Goal: Transaction & Acquisition: Purchase product/service

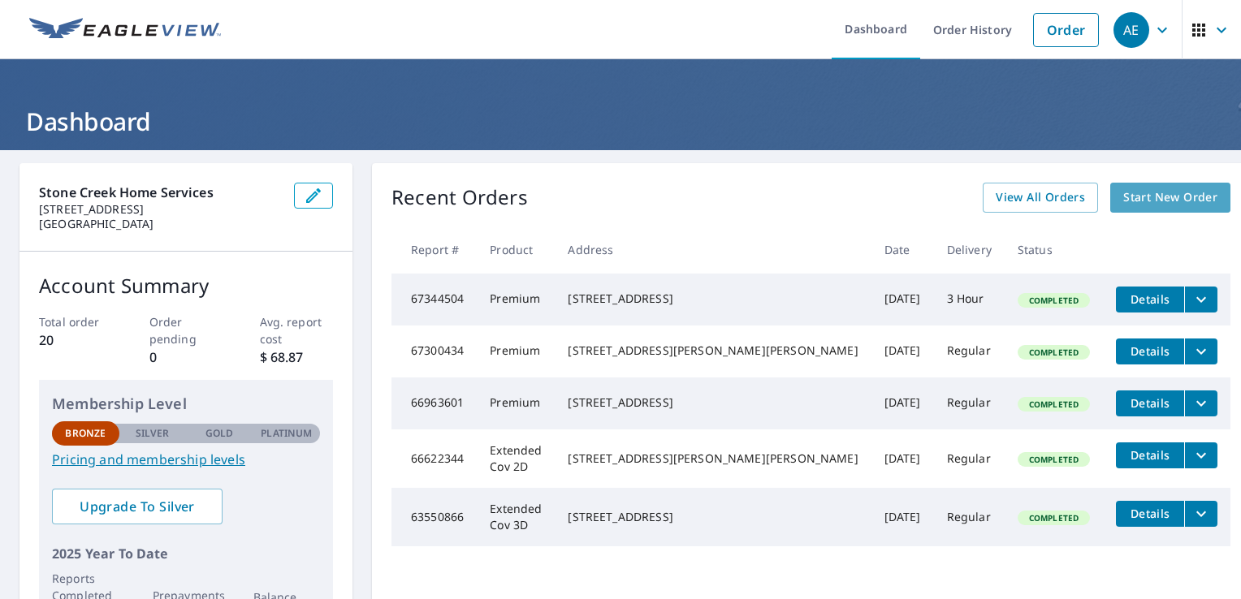
click at [1153, 192] on span "Start New Order" at bounding box center [1170, 198] width 94 height 20
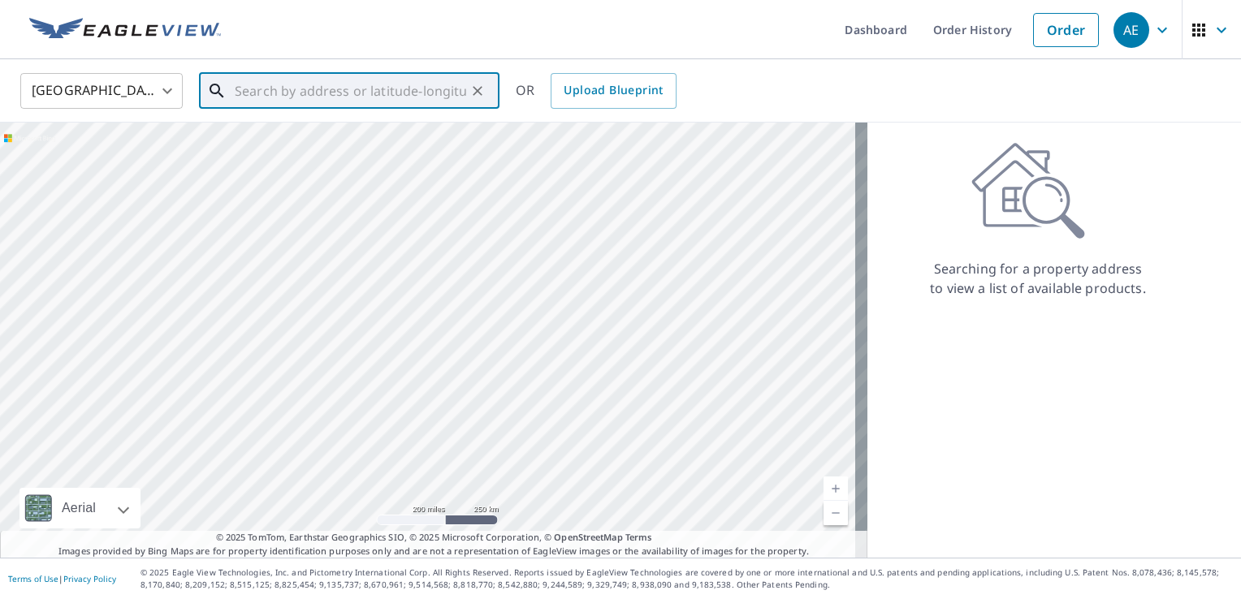
click at [356, 76] on input "text" at bounding box center [350, 90] width 231 height 45
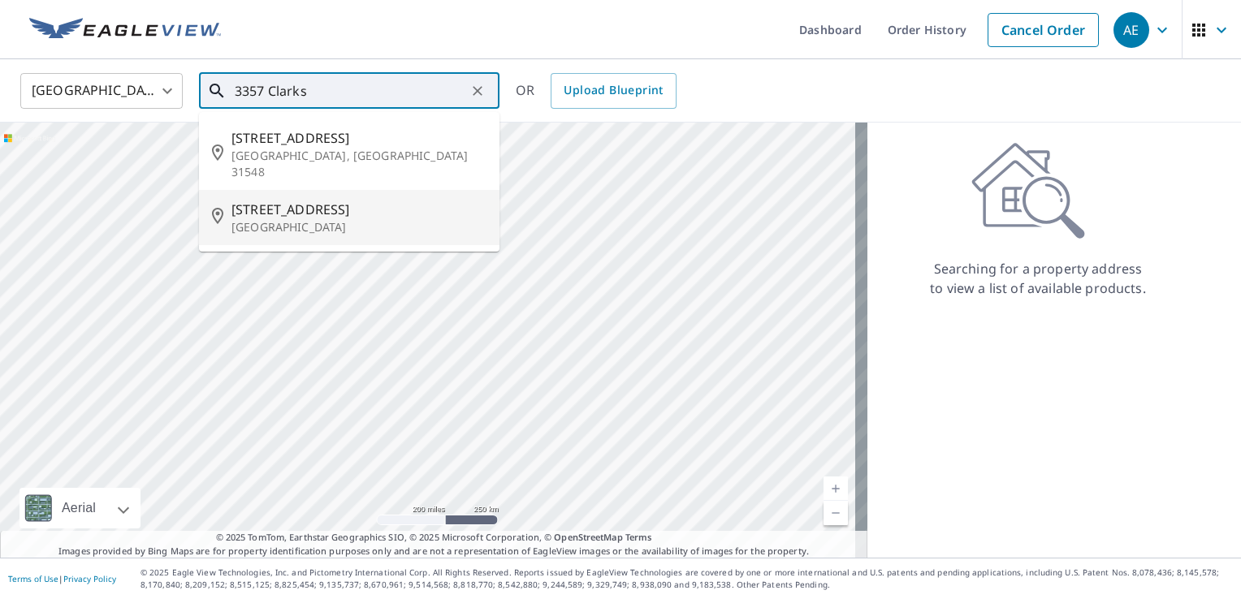
click at [352, 219] on p "[GEOGRAPHIC_DATA]" at bounding box center [358, 227] width 255 height 16
type input "[STREET_ADDRESS]"
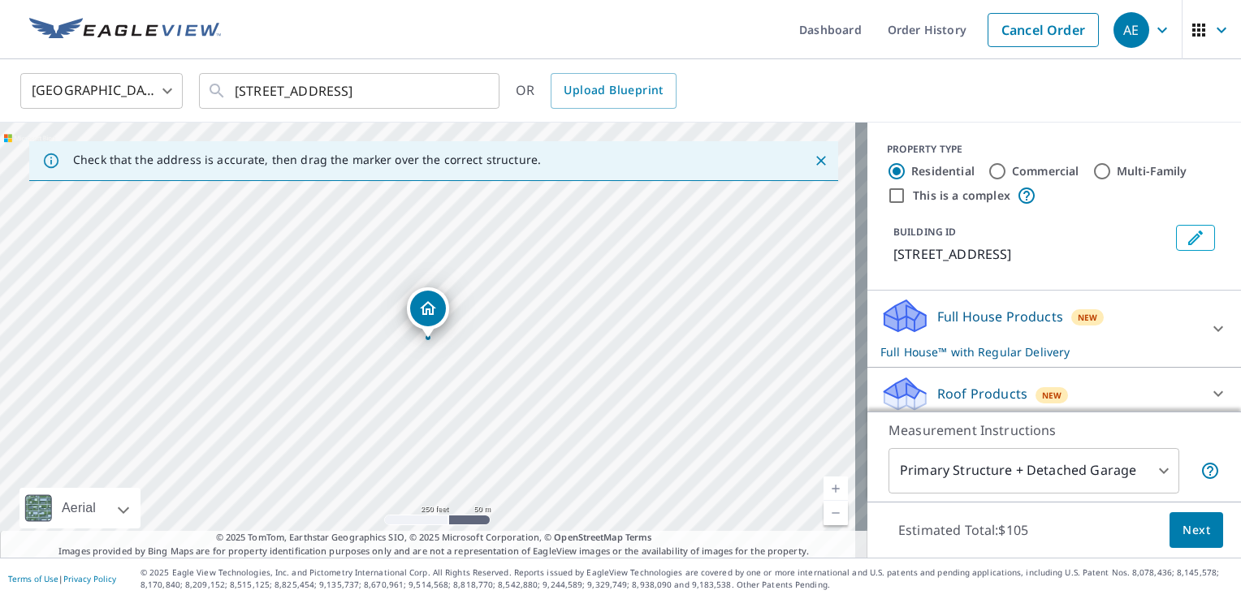
click at [823, 486] on link "Current Level 17, Zoom In" at bounding box center [835, 489] width 24 height 24
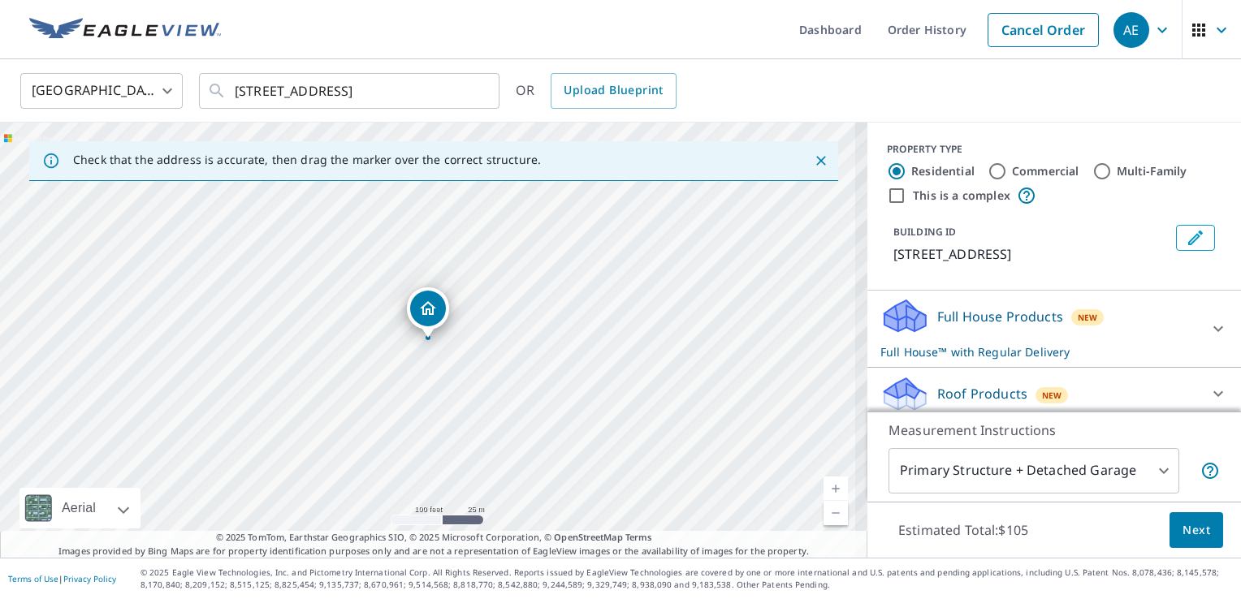
click at [823, 486] on link "Current Level 18, Zoom In" at bounding box center [835, 489] width 24 height 24
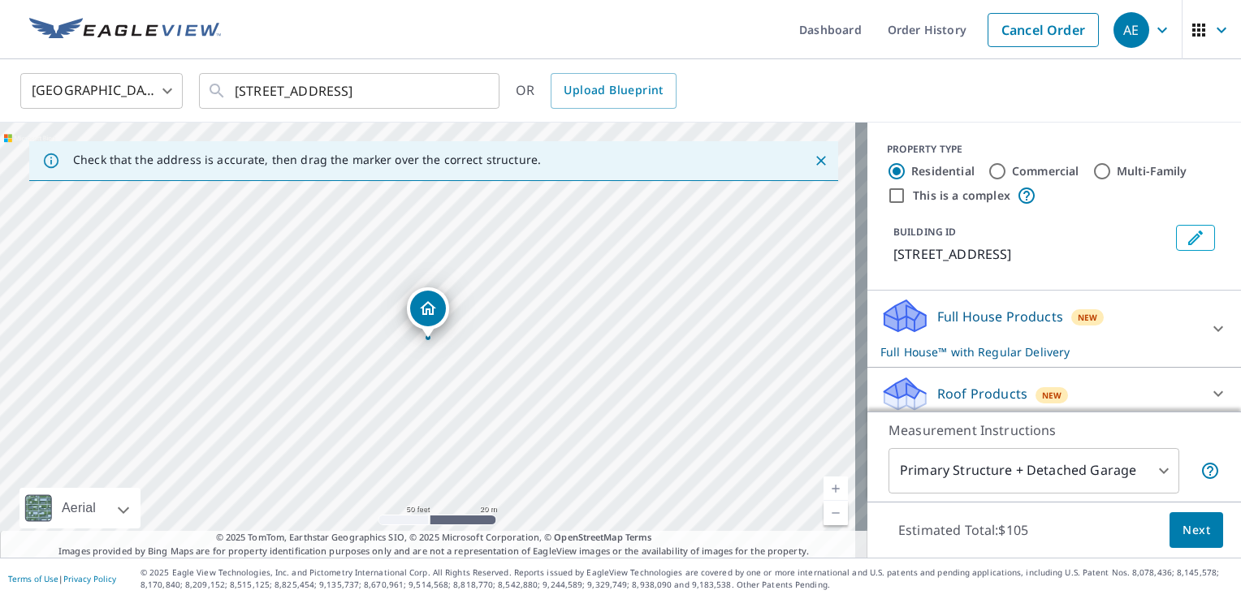
click at [1153, 473] on body "AE AE Dashboard Order History Cancel Order AE [GEOGRAPHIC_DATA] [GEOGRAPHIC_DAT…" at bounding box center [620, 299] width 1241 height 599
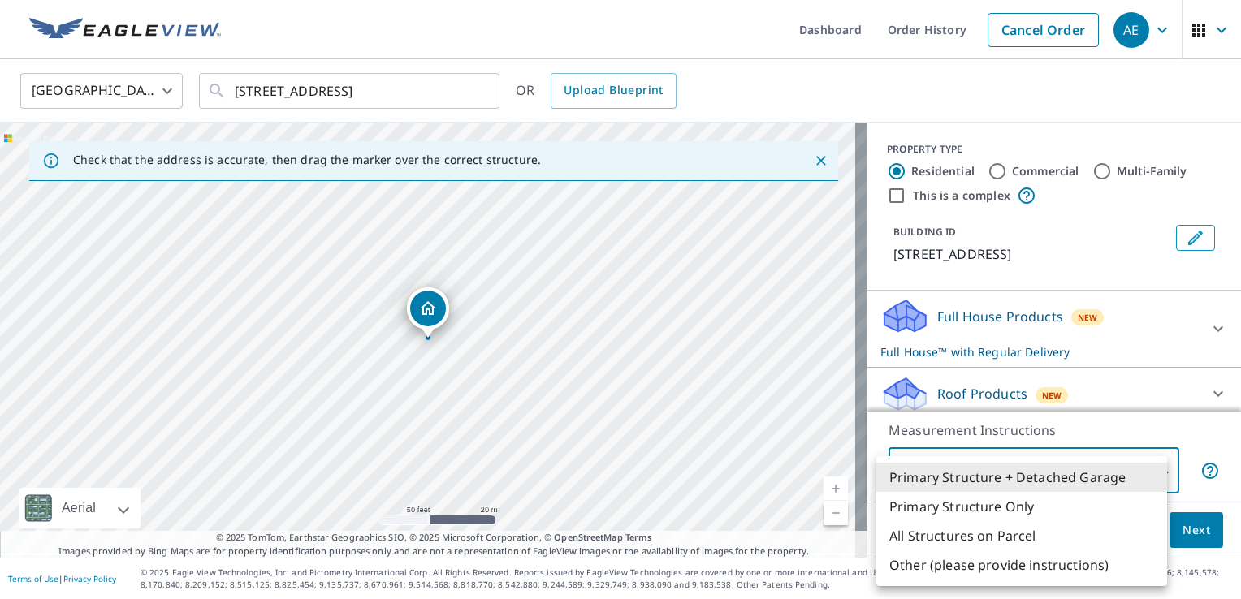
click at [1023, 508] on li "Primary Structure Only" at bounding box center [1021, 506] width 291 height 29
type input "2"
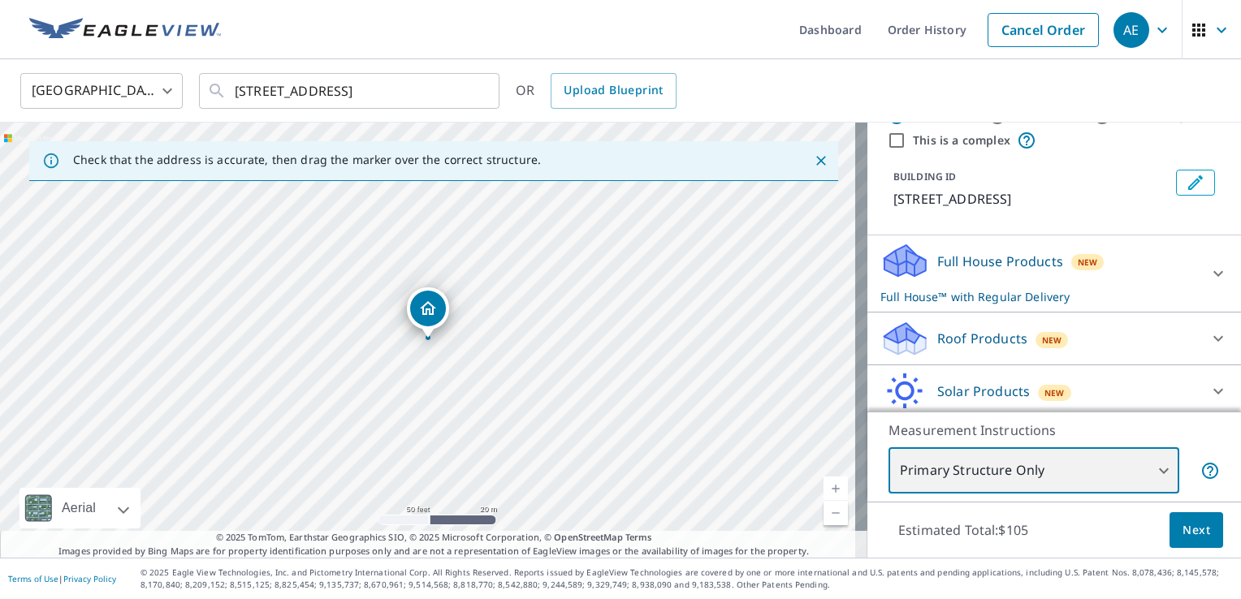
scroll to position [132, 0]
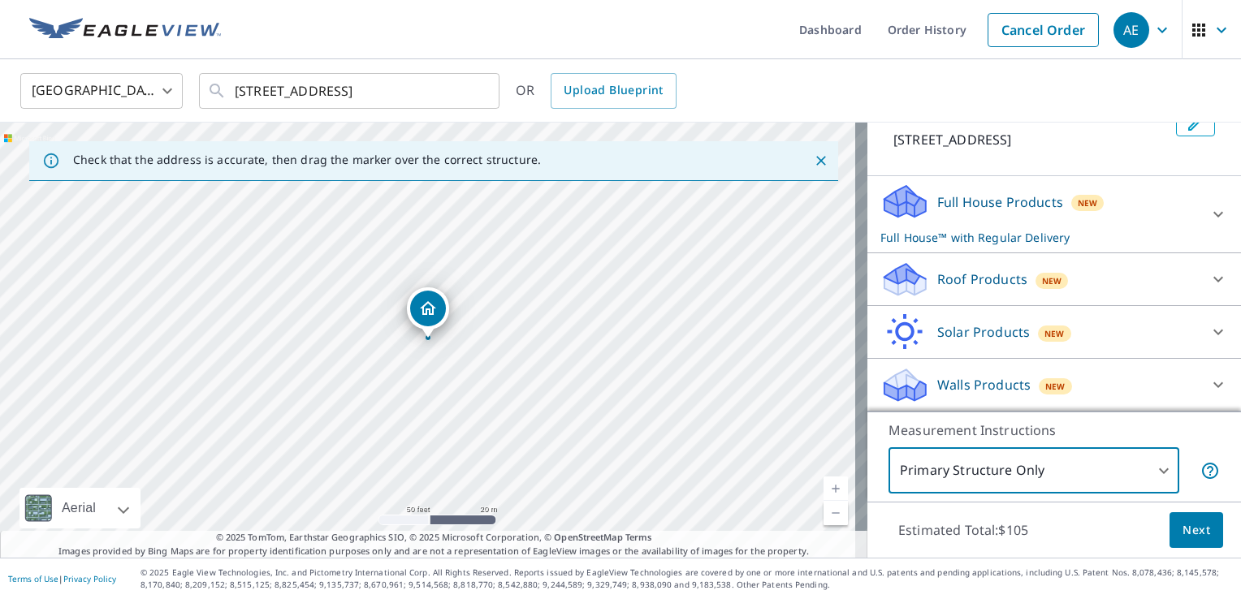
click at [990, 279] on p "Roof Products" at bounding box center [982, 279] width 90 height 19
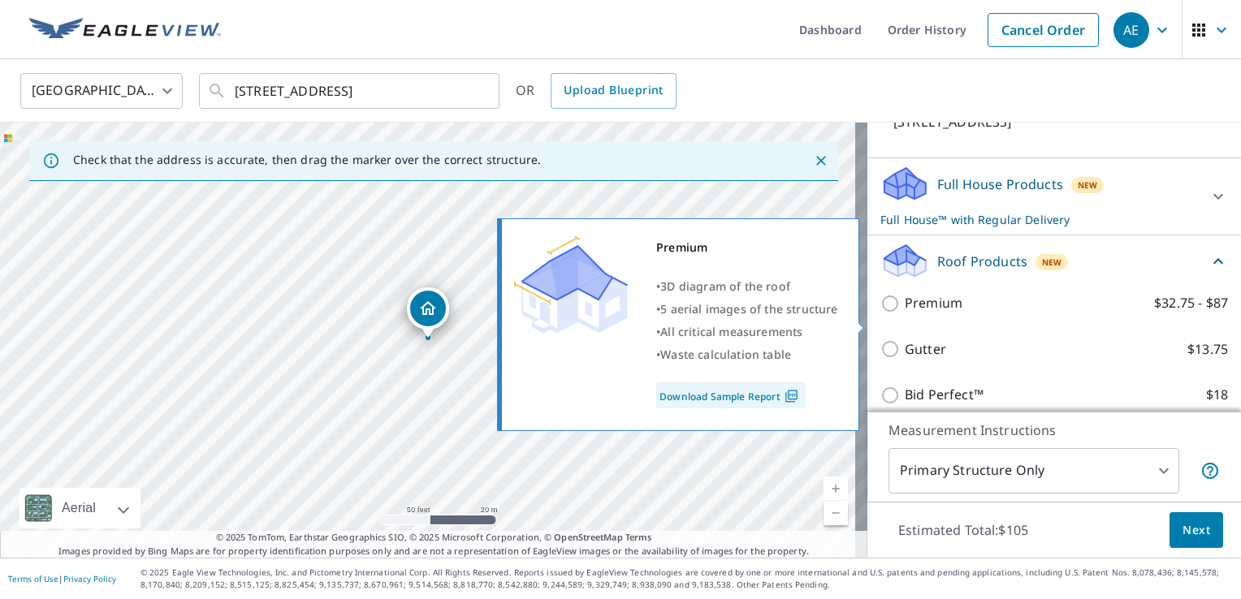
click at [905, 313] on p "Premium" at bounding box center [934, 303] width 58 height 20
click at [900, 313] on input "Premium $32.75 - $87" at bounding box center [892, 303] width 24 height 19
checkbox input "true"
checkbox input "false"
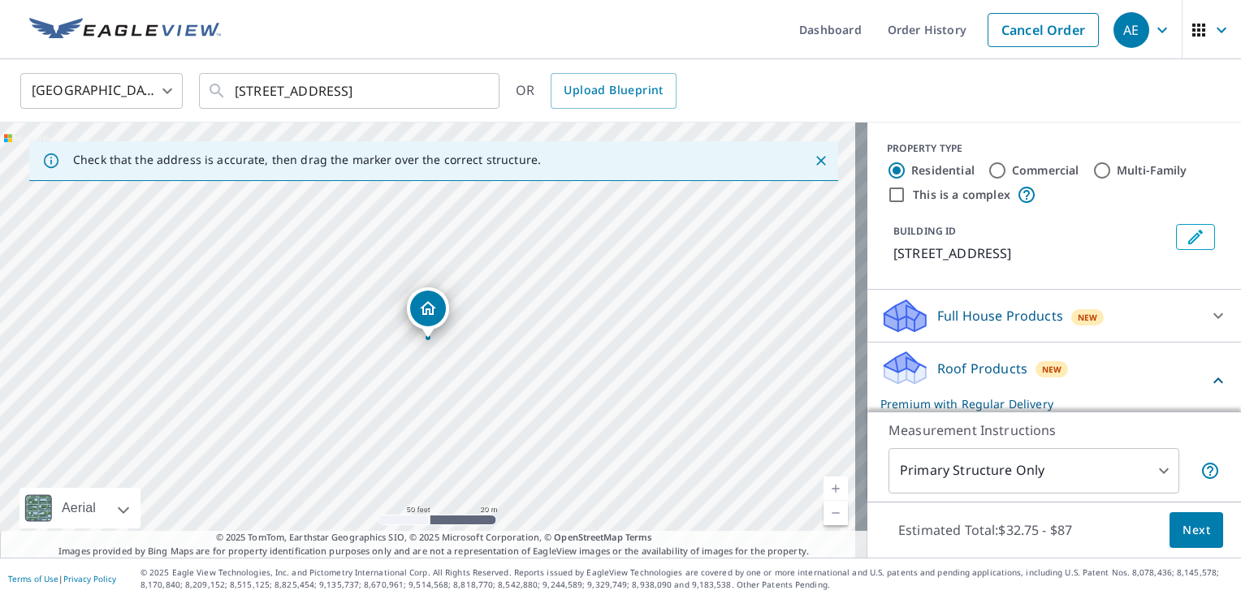
scroll to position [0, 0]
click at [1182, 529] on span "Next" at bounding box center [1196, 531] width 28 height 20
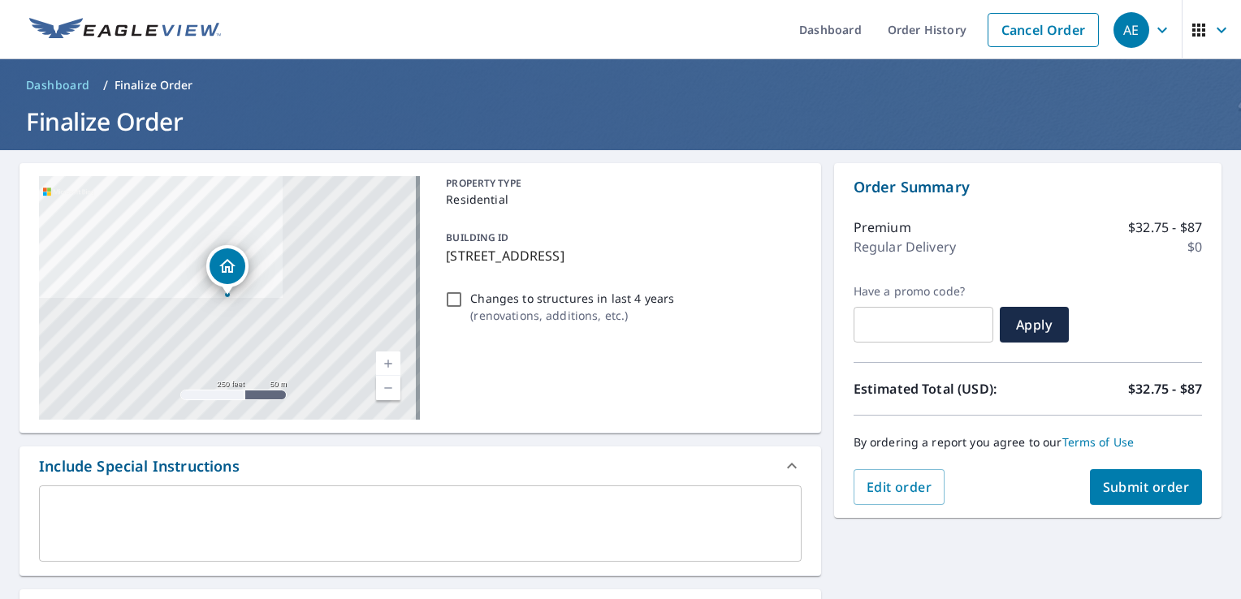
click at [1150, 486] on span "Submit order" at bounding box center [1146, 487] width 87 height 18
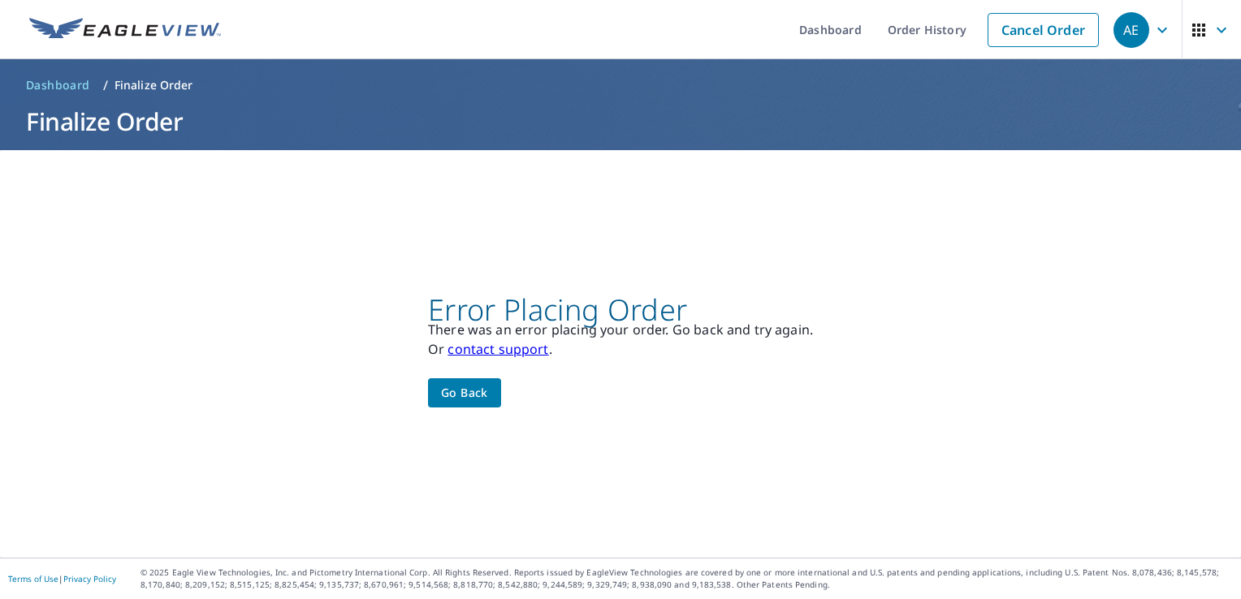
click at [456, 391] on span "Go back" at bounding box center [464, 393] width 47 height 20
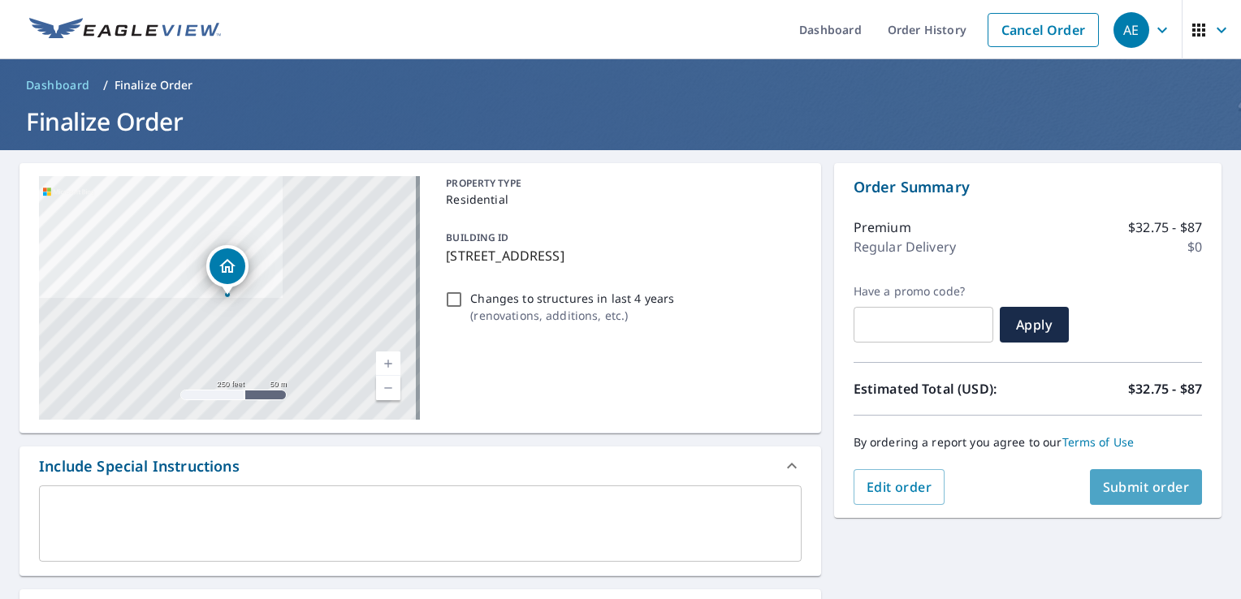
click at [1143, 496] on button "Submit order" at bounding box center [1146, 487] width 113 height 36
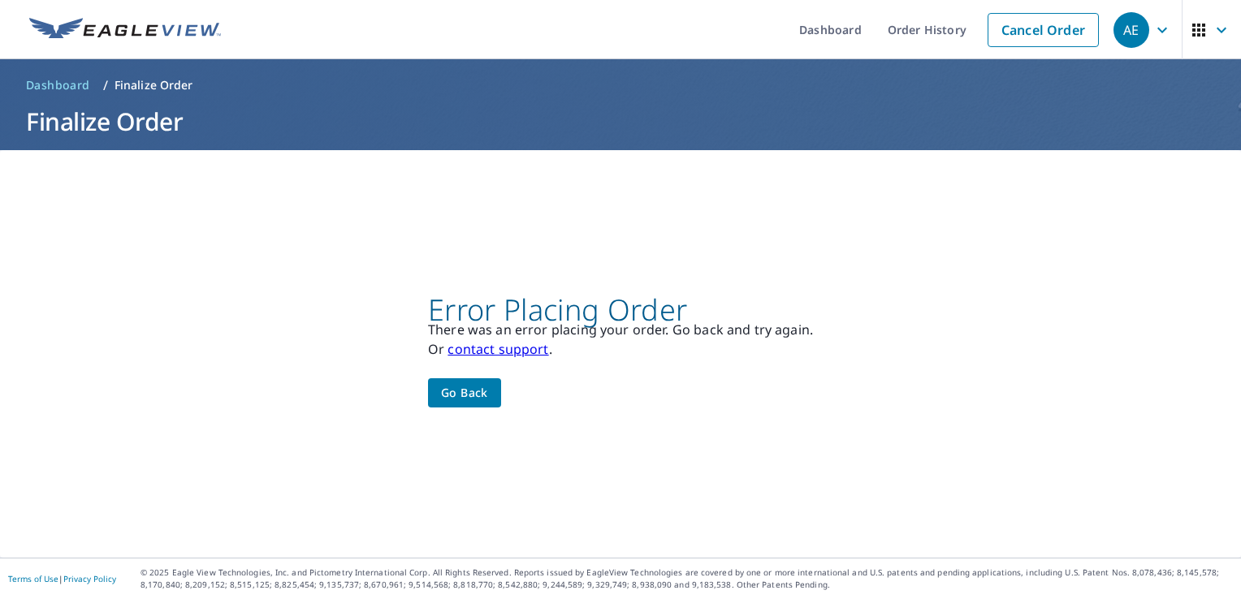
click at [507, 354] on link "contact support" at bounding box center [497, 349] width 101 height 18
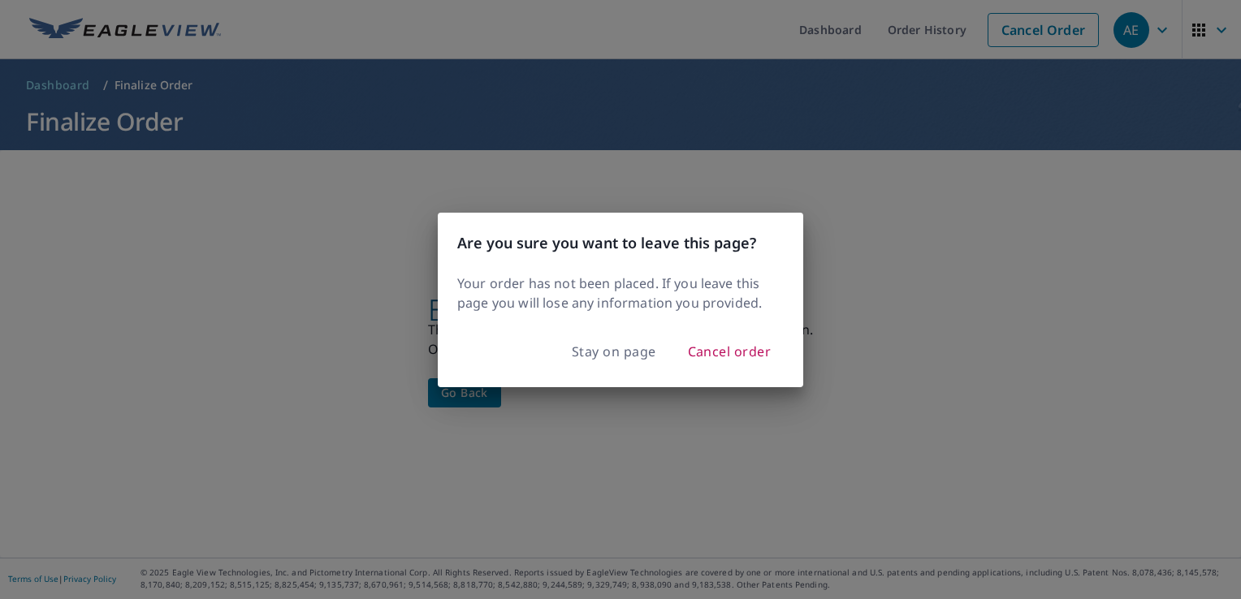
click at [650, 395] on div "Are you sure you want to leave this page? Your order has not been placed. If yo…" at bounding box center [620, 299] width 1241 height 599
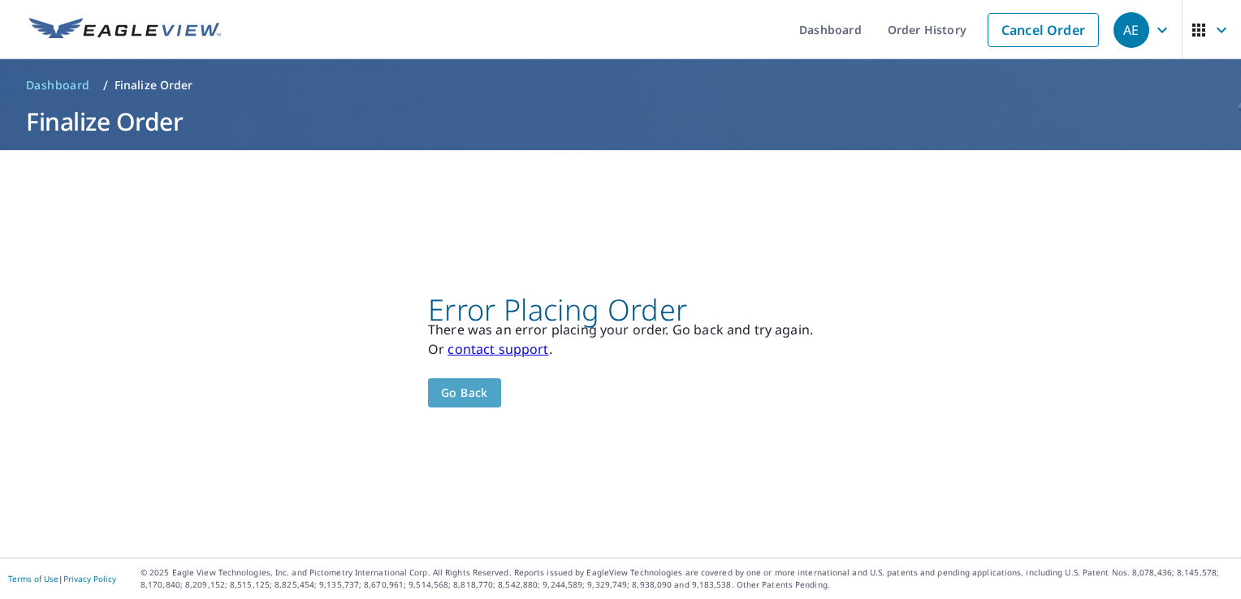
click at [461, 388] on span "Go back" at bounding box center [464, 393] width 47 height 20
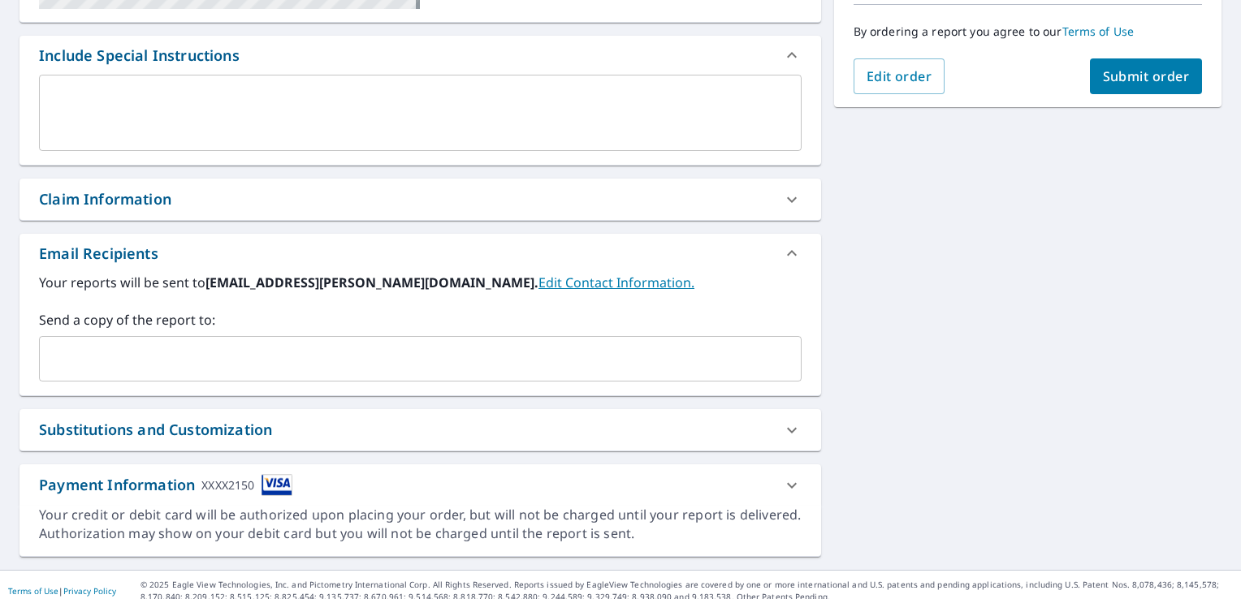
scroll to position [421, 0]
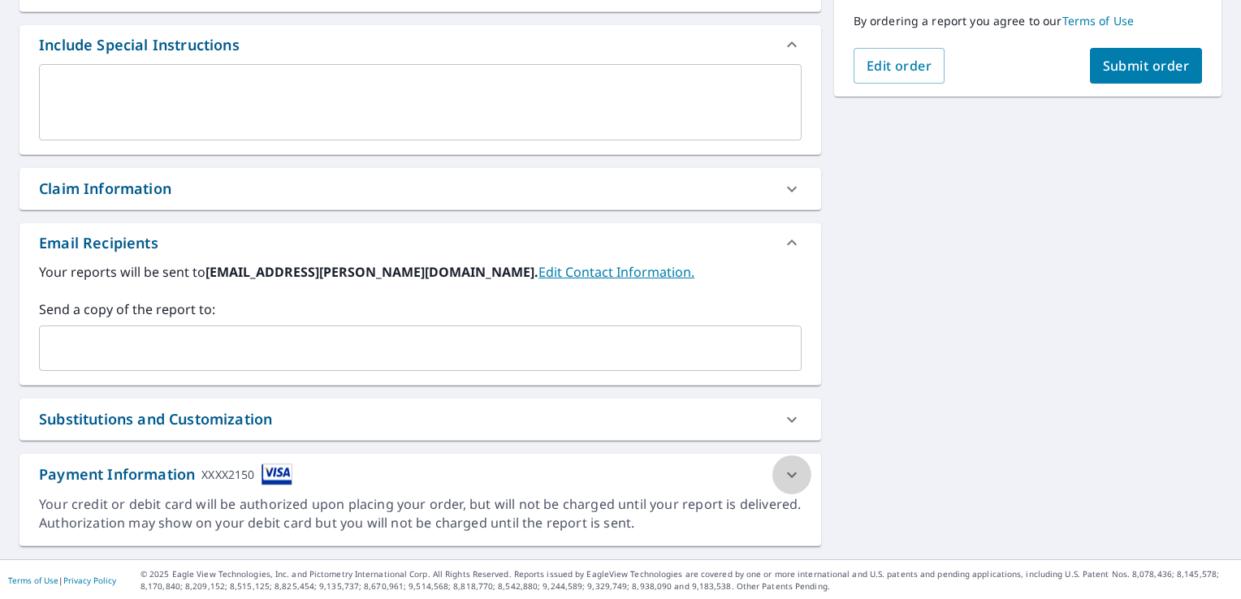
click at [787, 477] on icon at bounding box center [791, 474] width 19 height 19
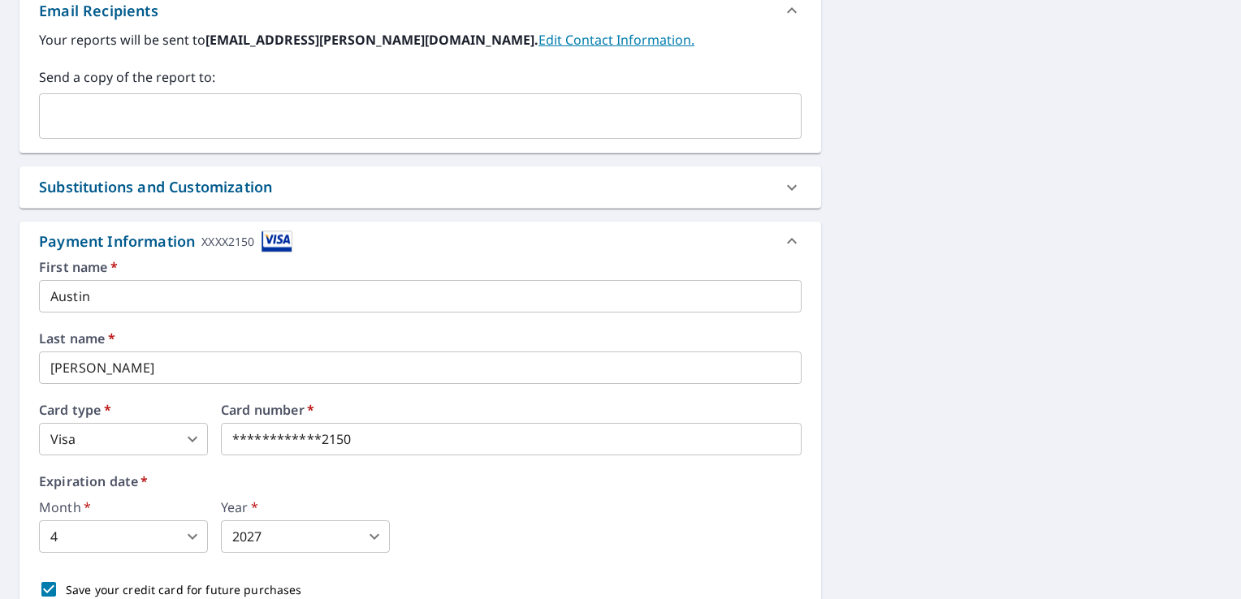
scroll to position [665, 0]
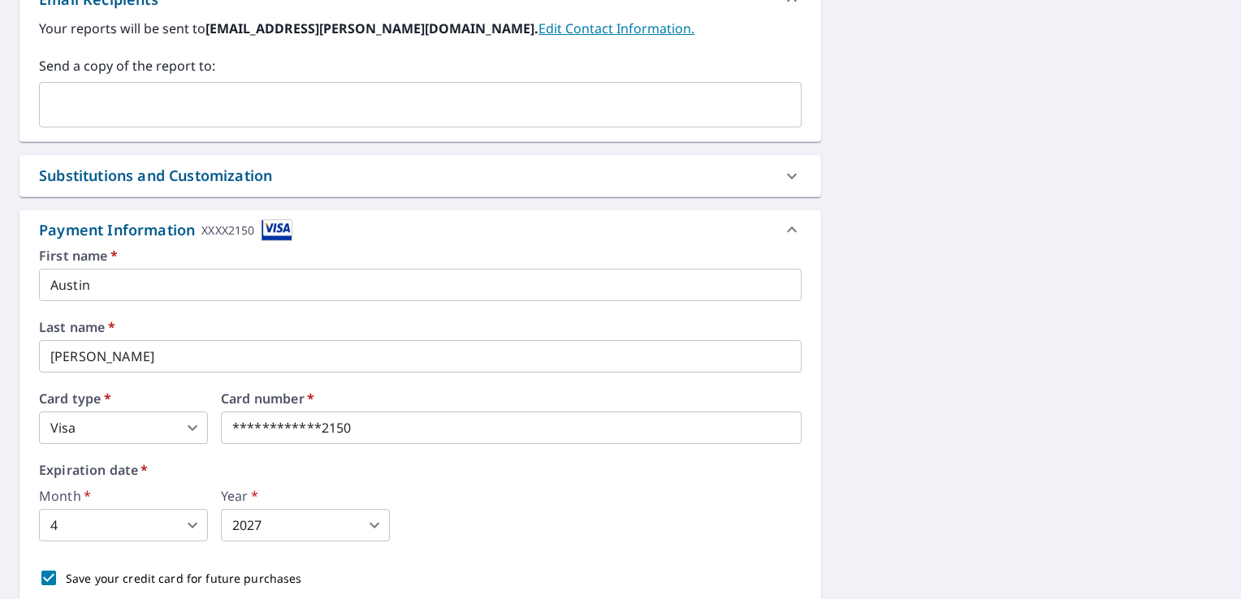
click at [384, 449] on div "**********" at bounding box center [420, 422] width 762 height 346
click at [115, 525] on body "AE AE Dashboard Order History Cancel Order AE Dashboard / Finalize Order Finali…" at bounding box center [620, 299] width 1241 height 599
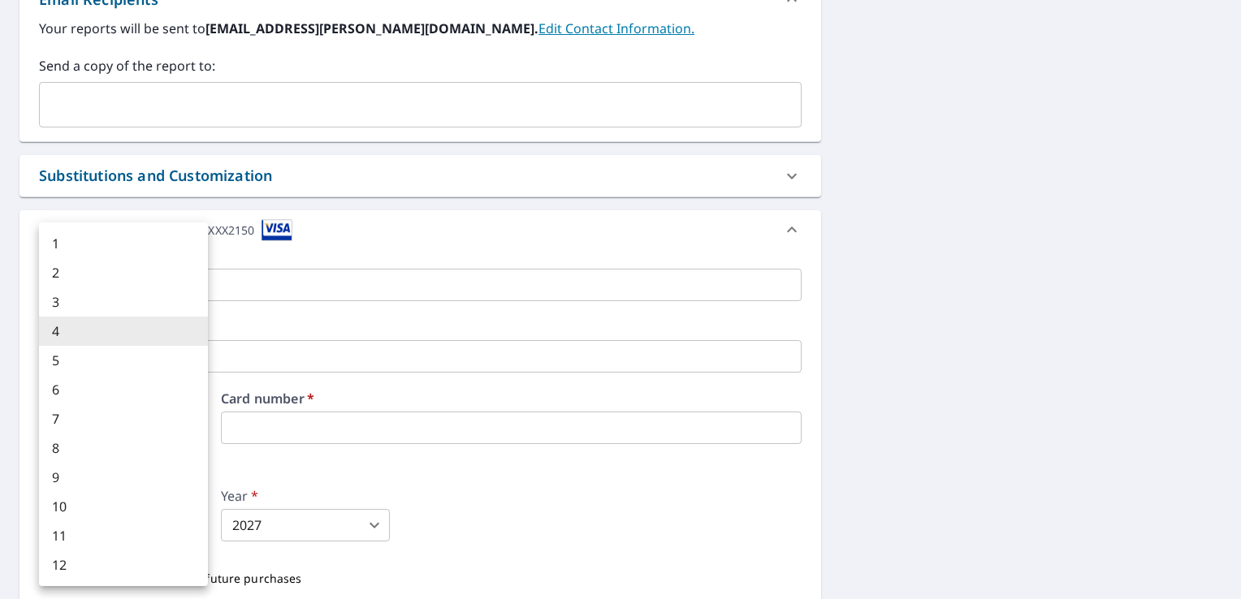
click at [97, 467] on li "9" at bounding box center [123, 477] width 169 height 29
type input "9"
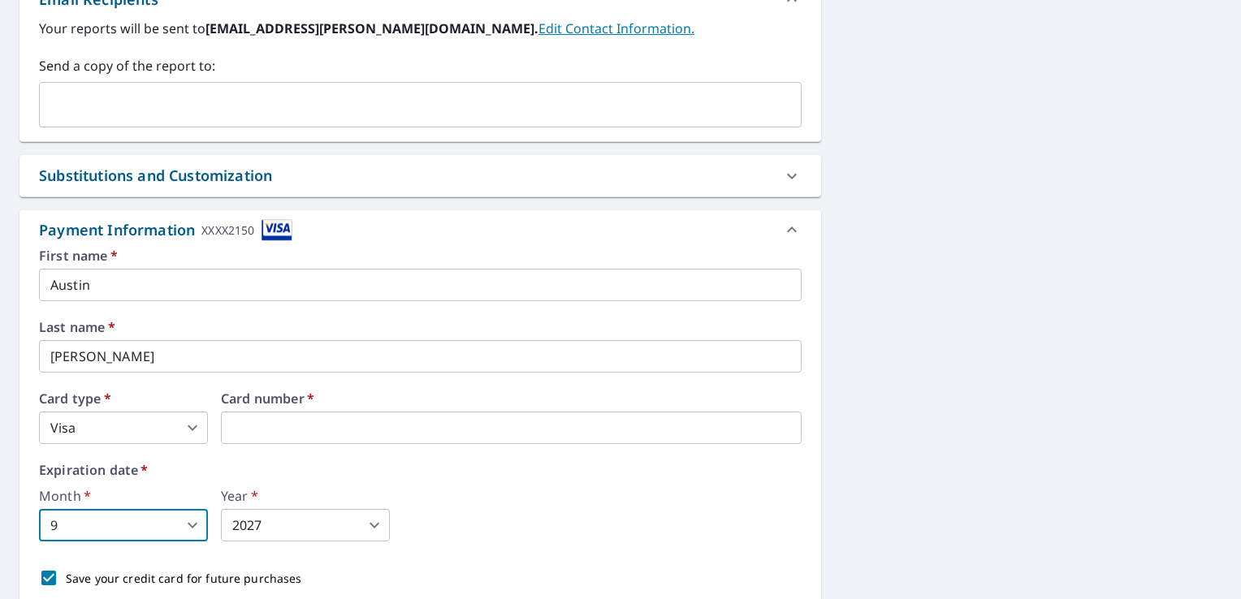
click at [273, 524] on body "AE AE Dashboard Order History Cancel Order AE Dashboard / Finalize Order Finali…" at bounding box center [620, 299] width 1241 height 599
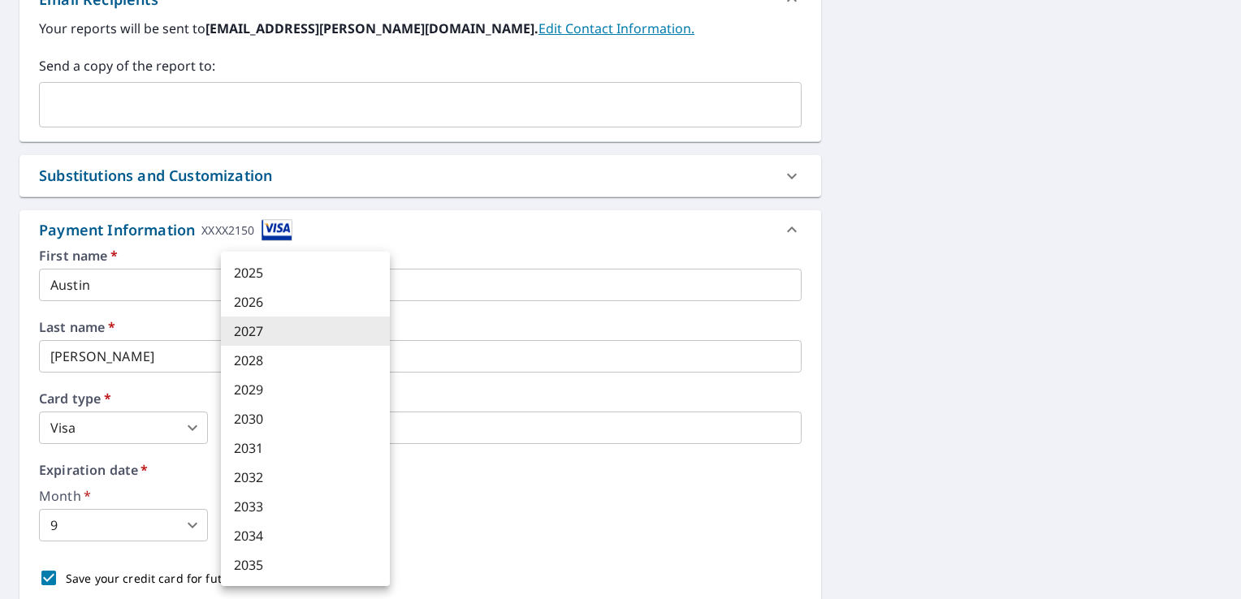
click at [282, 383] on li "2029" at bounding box center [305, 389] width 169 height 29
type input "2029"
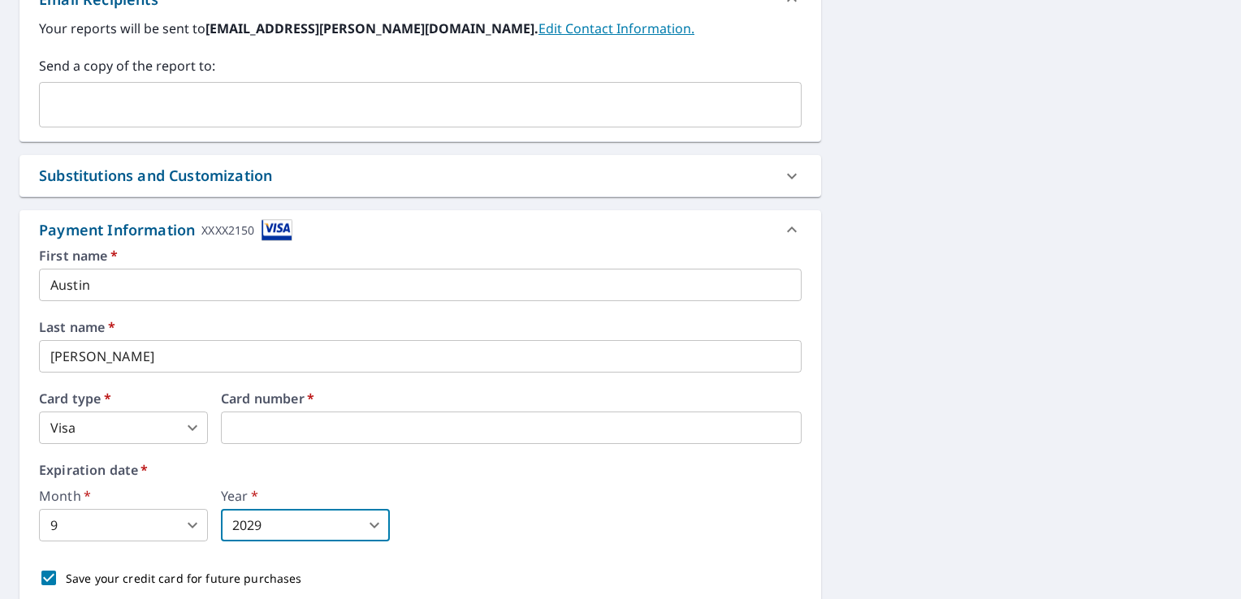
click at [451, 509] on div "Month   * 9 9 ​ Year   * 2029 2029 ​" at bounding box center [420, 516] width 762 height 52
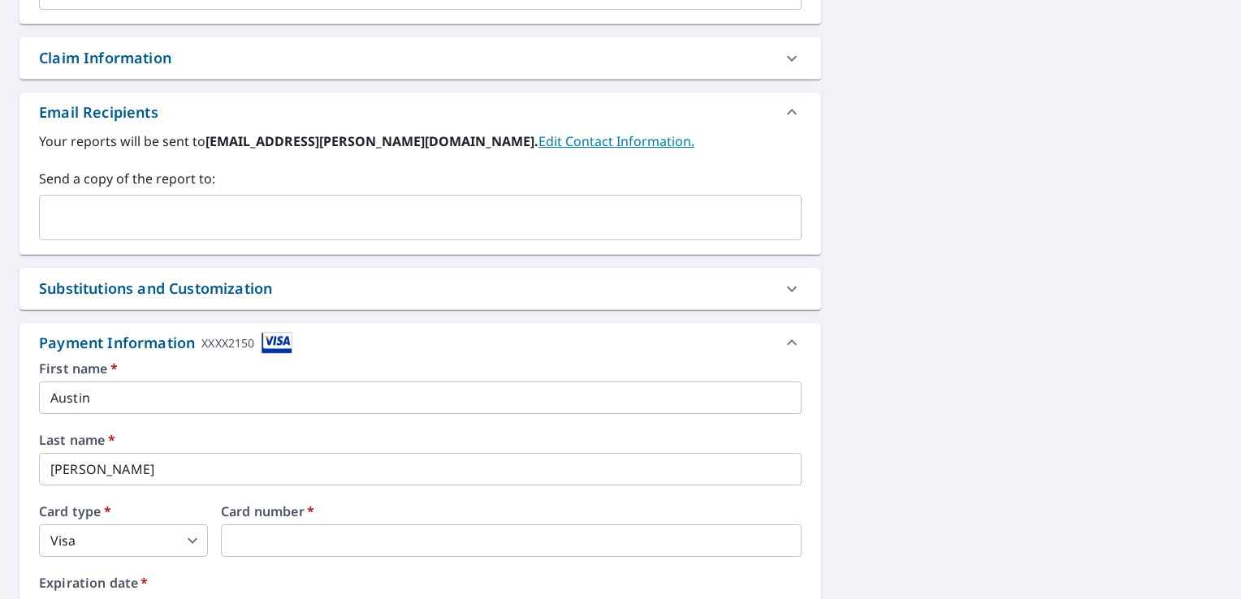
scroll to position [292, 0]
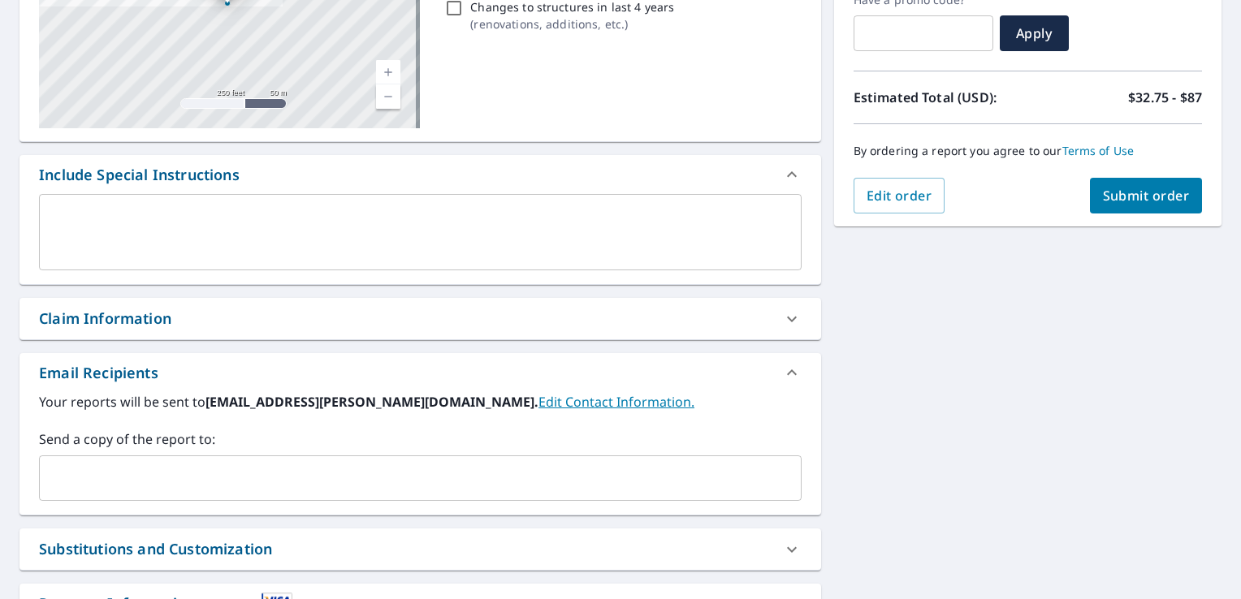
click at [1118, 199] on span "Submit order" at bounding box center [1146, 196] width 87 height 18
